Goal: Task Accomplishment & Management: Manage account settings

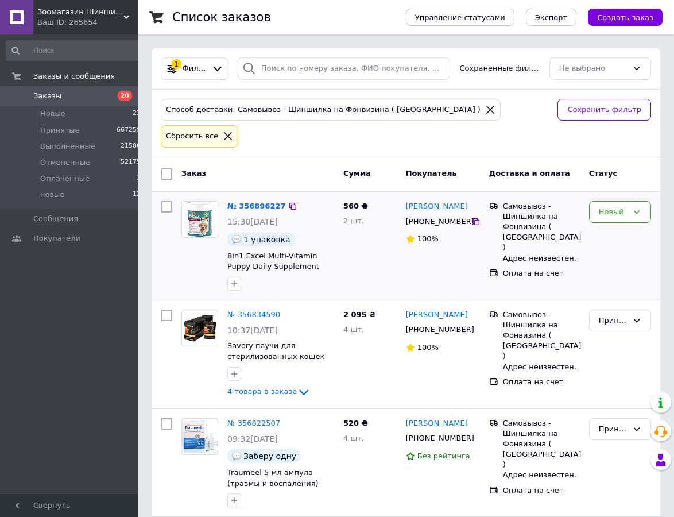
click at [204, 203] on img at bounding box center [200, 219] width 36 height 36
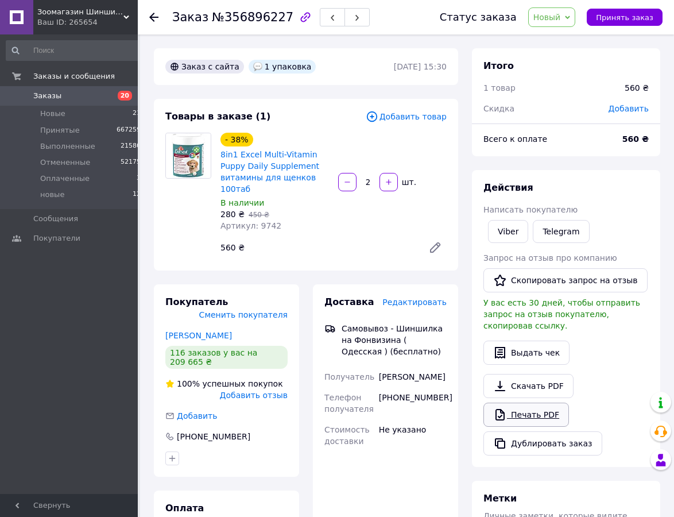
click at [545, 427] on link "Печать PDF" at bounding box center [526, 414] width 86 height 24
click at [561, 21] on span "Новый" at bounding box center [547, 17] width 28 height 9
click at [552, 44] on li "Принят" at bounding box center [559, 40] width 61 height 17
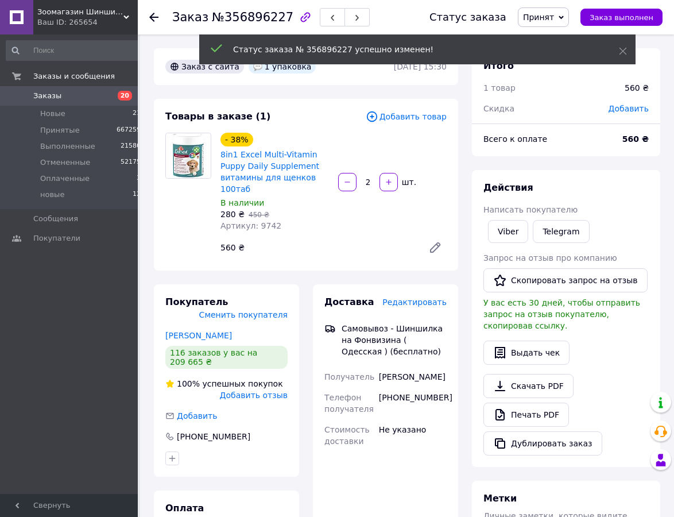
click at [150, 15] on icon at bounding box center [153, 17] width 9 height 9
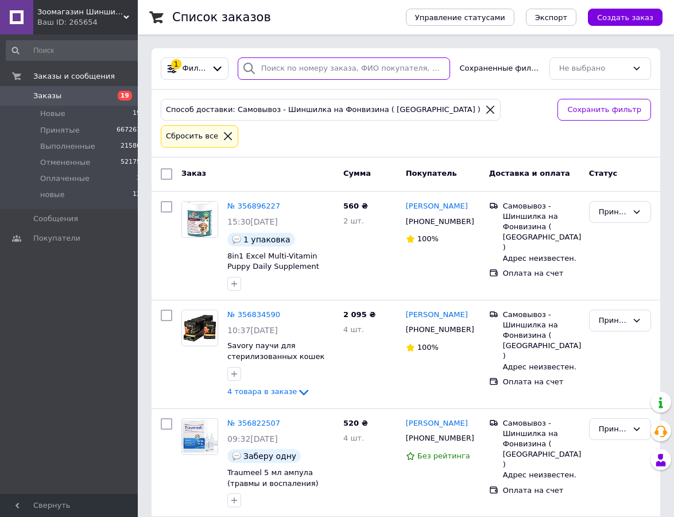
click at [320, 69] on input "search" at bounding box center [344, 68] width 213 height 22
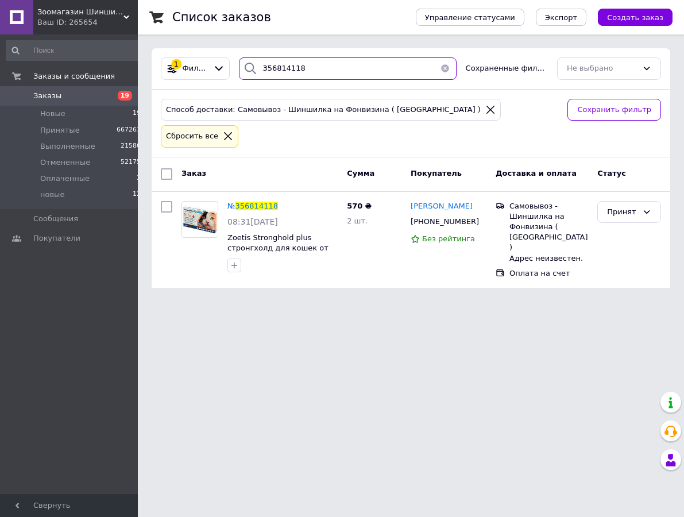
type input "356814118"
click at [627, 206] on div "Принят" at bounding box center [622, 212] width 30 height 12
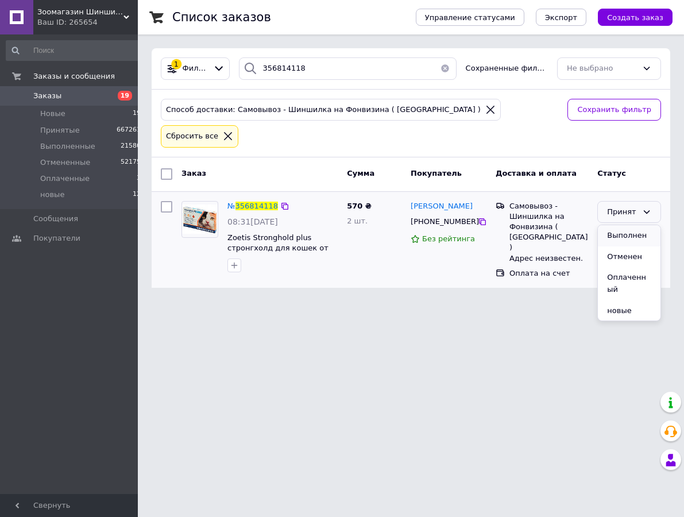
drag, startPoint x: 622, startPoint y: 209, endPoint x: 626, endPoint y: 200, distance: 10.0
click at [622, 225] on li "Выполнен" at bounding box center [629, 235] width 63 height 21
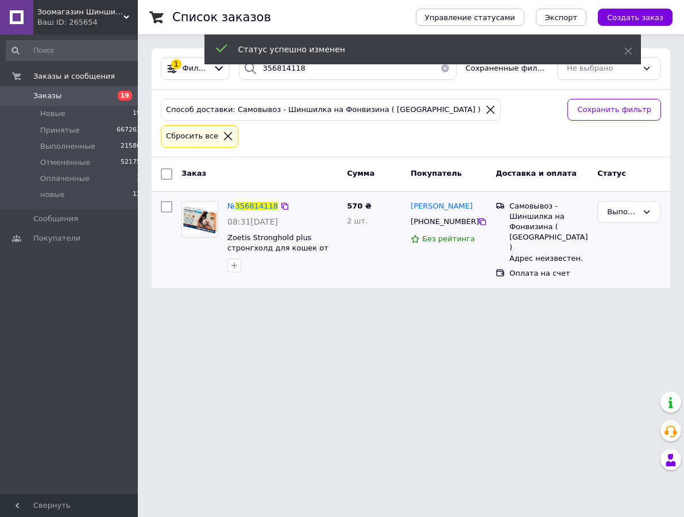
click at [447, 71] on button "button" at bounding box center [444, 68] width 23 height 22
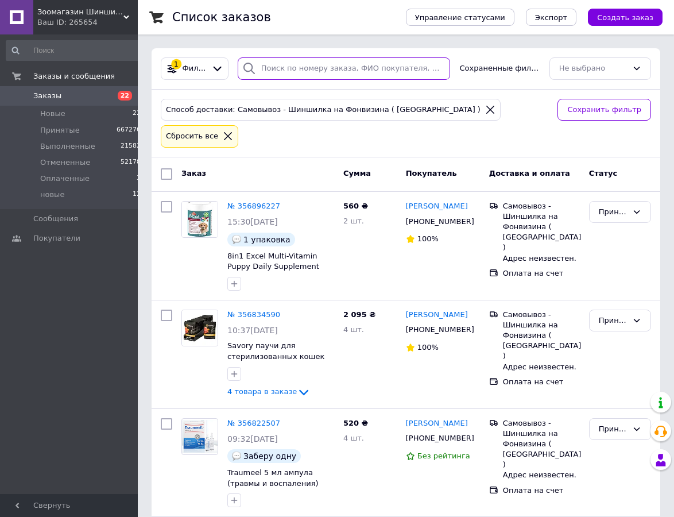
click at [294, 71] on input "search" at bounding box center [344, 68] width 213 height 22
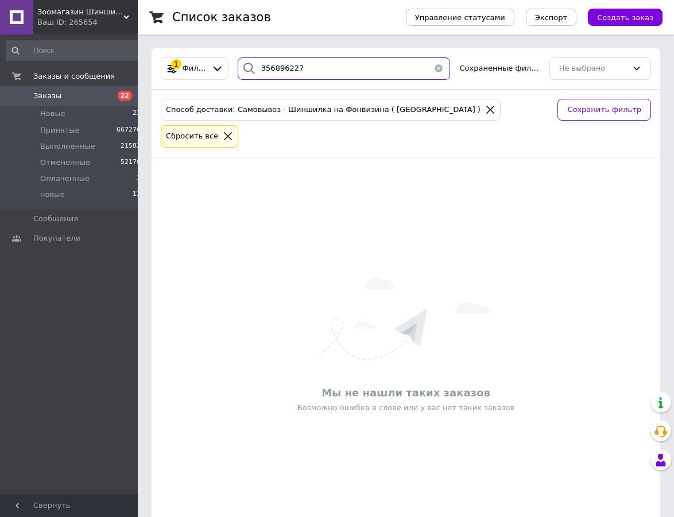
type input "356896227"
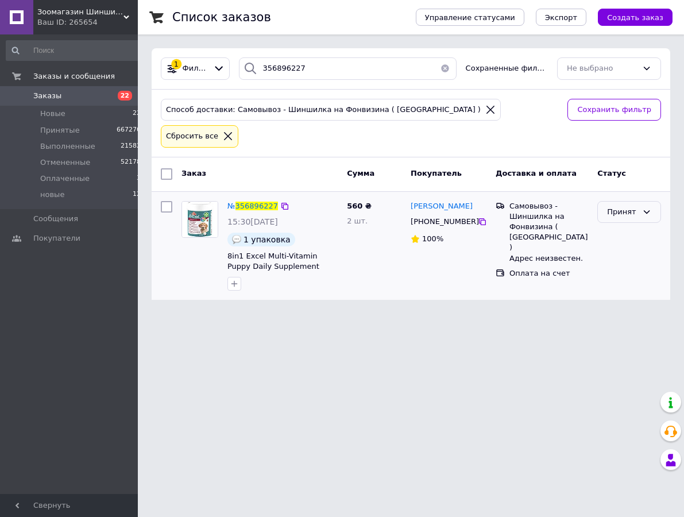
click at [619, 206] on div "Принят" at bounding box center [622, 212] width 30 height 12
click at [618, 225] on li "Выполнен" at bounding box center [629, 235] width 63 height 21
click at [445, 67] on button "button" at bounding box center [444, 68] width 23 height 22
